Goal: Ask a question

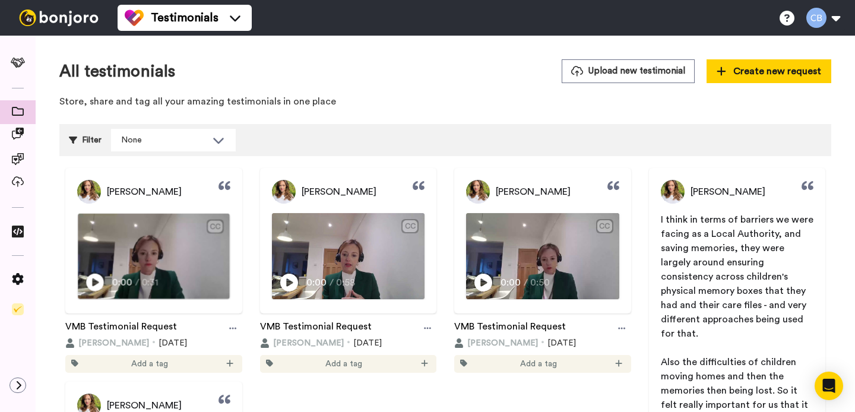
click at [155, 251] on img at bounding box center [153, 256] width 151 height 85
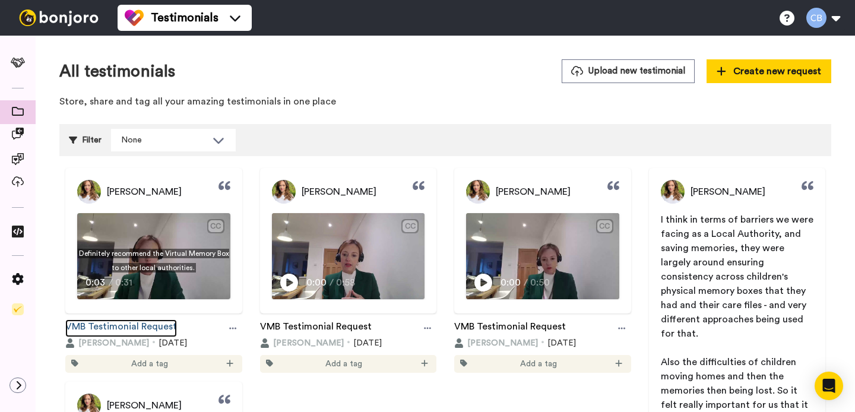
click at [149, 328] on link "VMB Testimonial Request" at bounding box center [121, 329] width 112 height 18
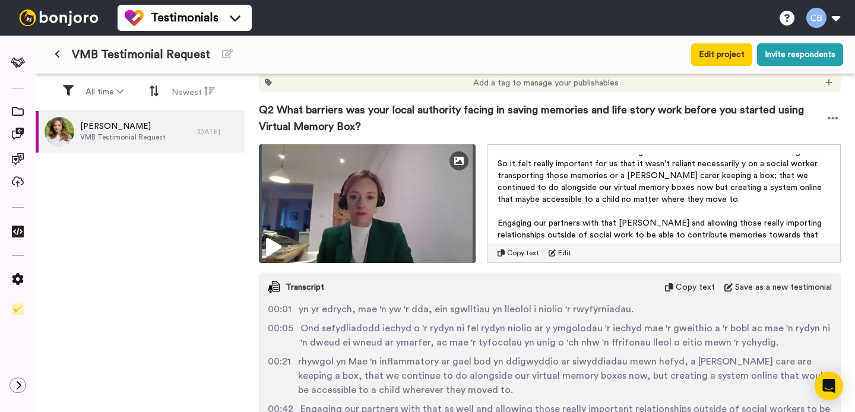
scroll to position [485, 0]
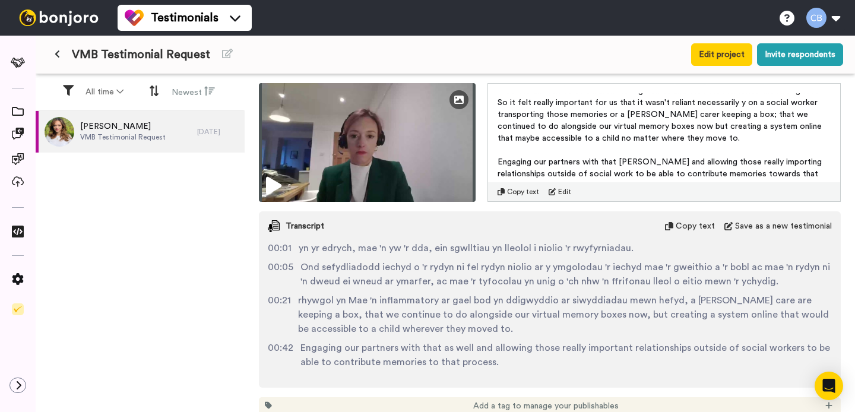
click at [722, 399] on div "Add a tag to manage your publishables" at bounding box center [550, 406] width 582 height 18
click at [828, 394] on div "Open Intercom Messenger" at bounding box center [829, 386] width 31 height 31
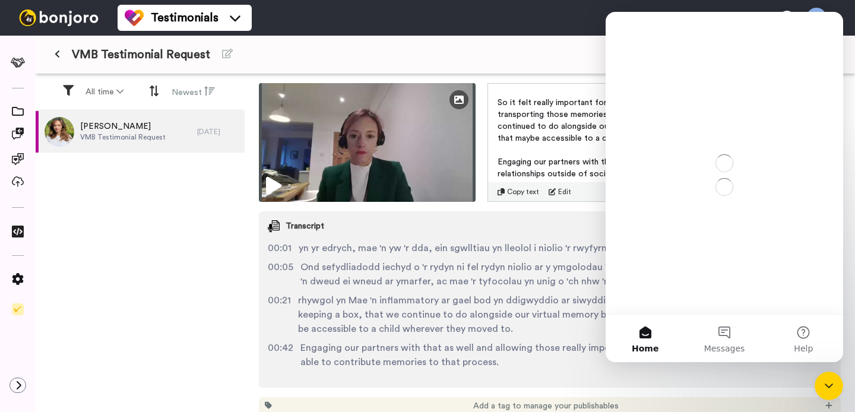
scroll to position [0, 0]
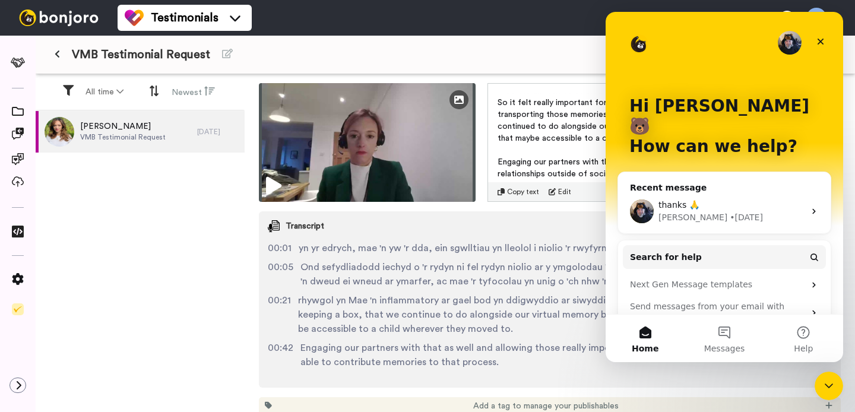
click at [748, 199] on div "thanks 🙏" at bounding box center [732, 205] width 146 height 12
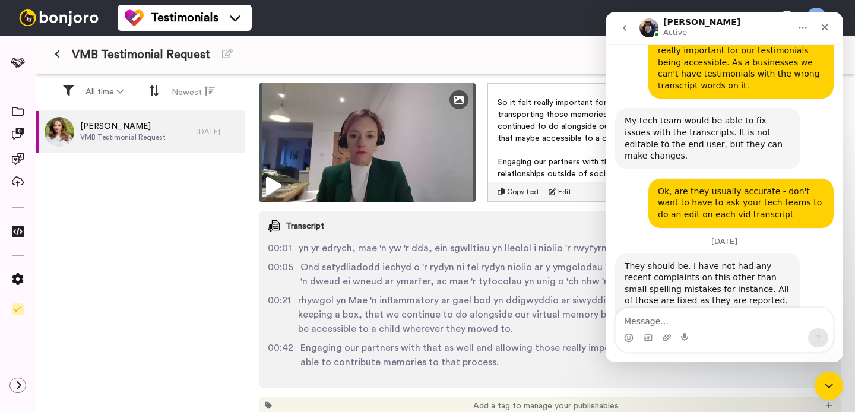
scroll to position [826, 0]
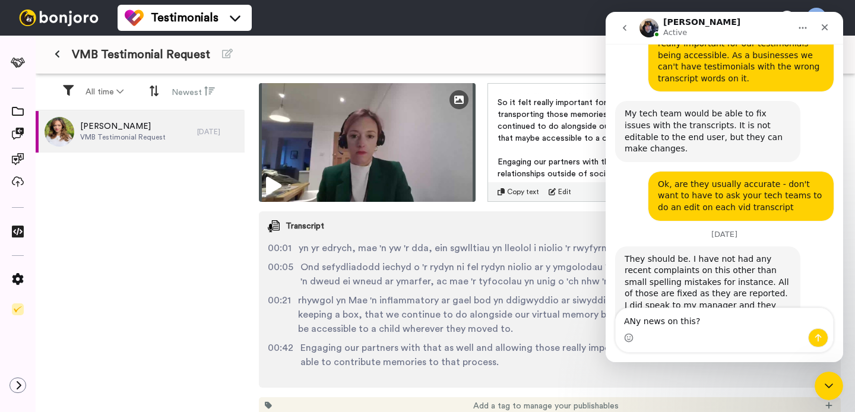
click at [635, 321] on textarea "ANy news on this?" at bounding box center [724, 318] width 217 height 20
click at [621, 324] on textarea "Any news on this?" at bounding box center [724, 318] width 217 height 20
type textarea "Hi there - Any news on this?"
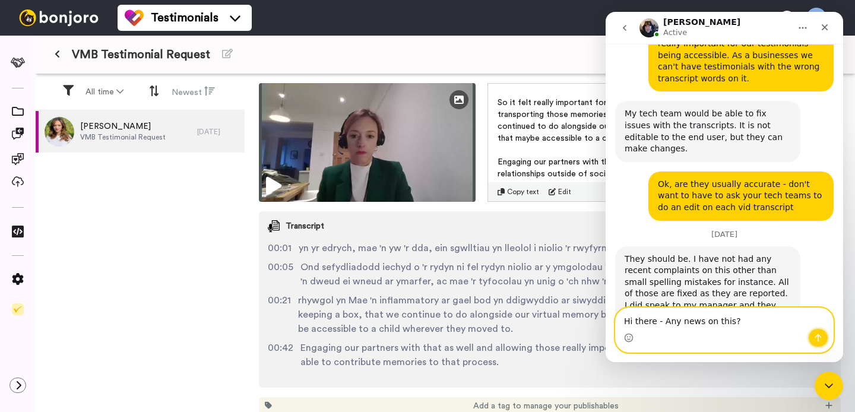
click at [820, 337] on icon "Send a message…" at bounding box center [819, 338] width 10 height 10
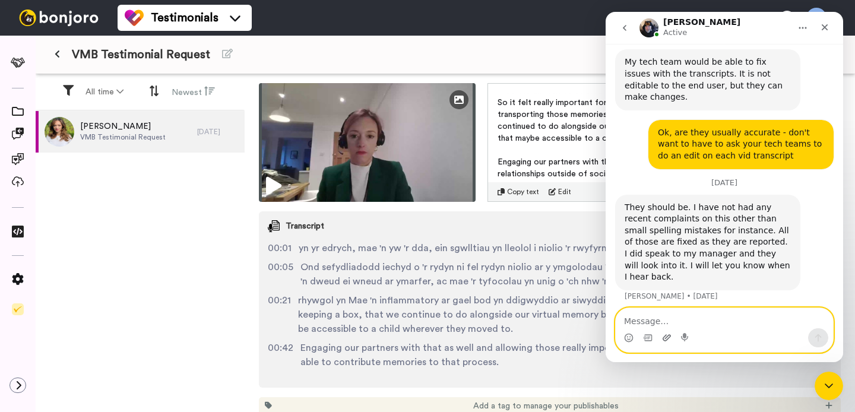
click at [667, 334] on icon "Upload attachment" at bounding box center [667, 338] width 10 height 10
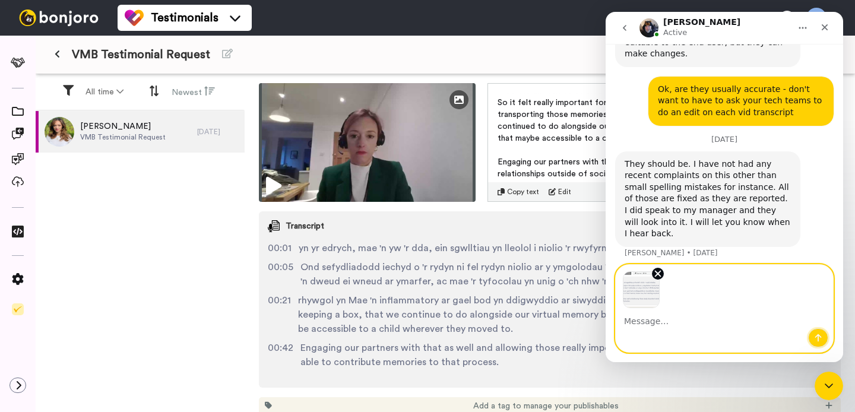
click at [817, 335] on icon "Send a message…" at bounding box center [818, 338] width 7 height 8
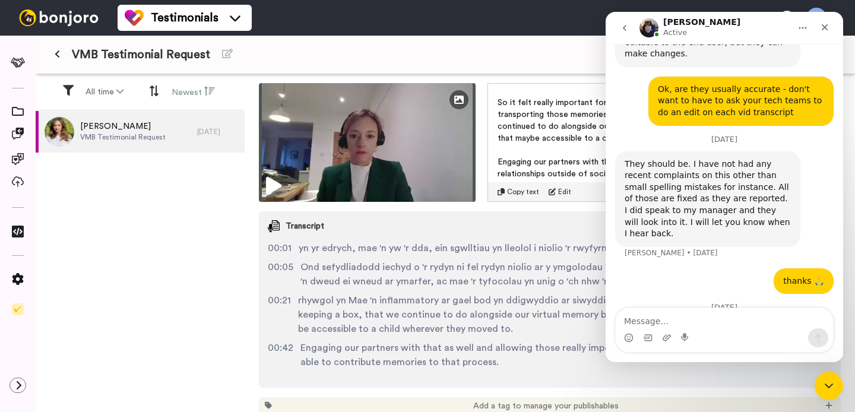
scroll to position [950, 0]
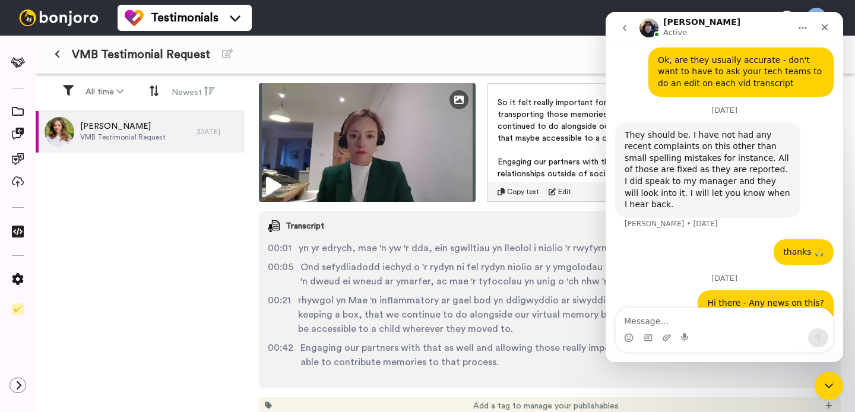
click at [751, 331] on div "Intercom messenger" at bounding box center [724, 337] width 217 height 19
click at [686, 323] on textarea "Message…" at bounding box center [724, 318] width 217 height 20
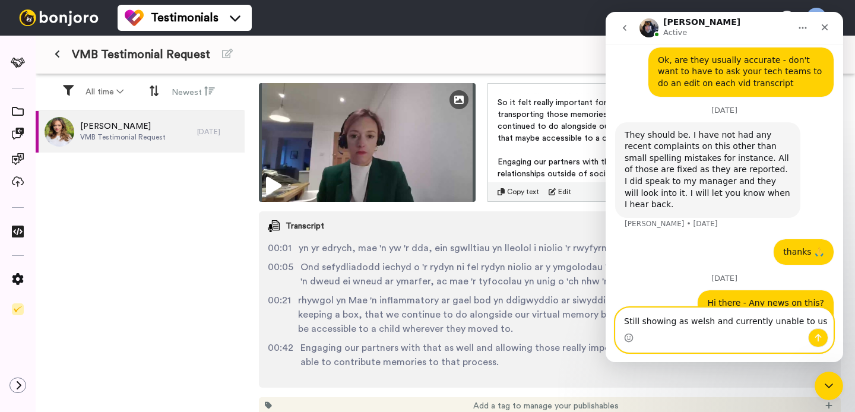
type textarea "Still showing as welsh and currently unable to use"
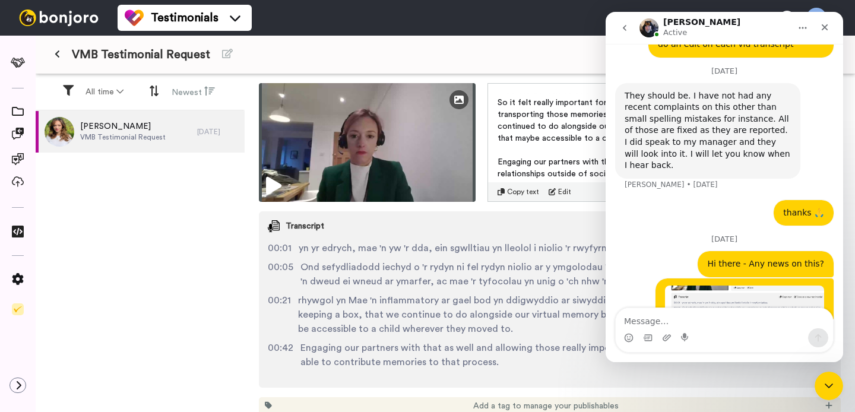
click at [649, 30] on img "Intercom messenger" at bounding box center [649, 27] width 19 height 19
click at [672, 21] on h1 "[PERSON_NAME]" at bounding box center [701, 22] width 77 height 9
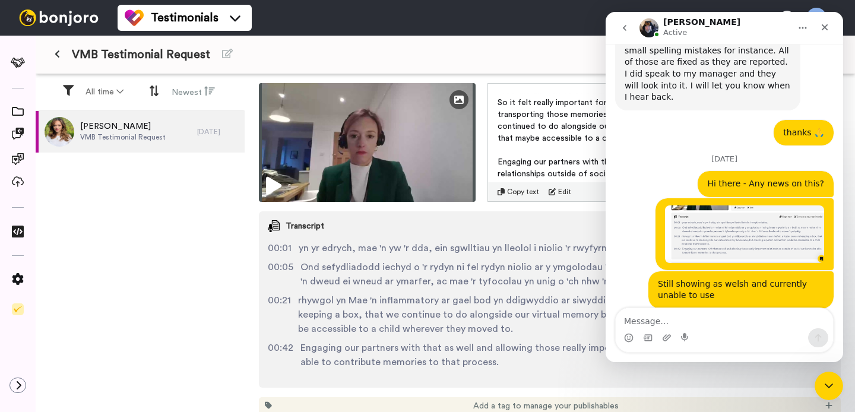
scroll to position [1059, 0]
